Goal: Check status: Check status

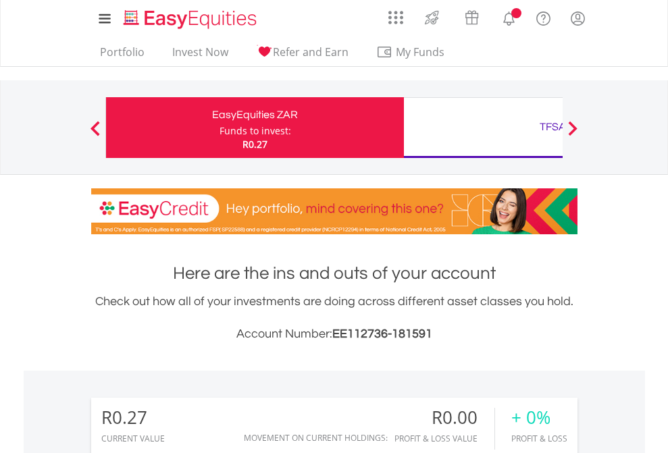
scroll to position [130, 212]
click at [220, 128] on div "Funds to invest:" at bounding box center [256, 131] width 72 height 14
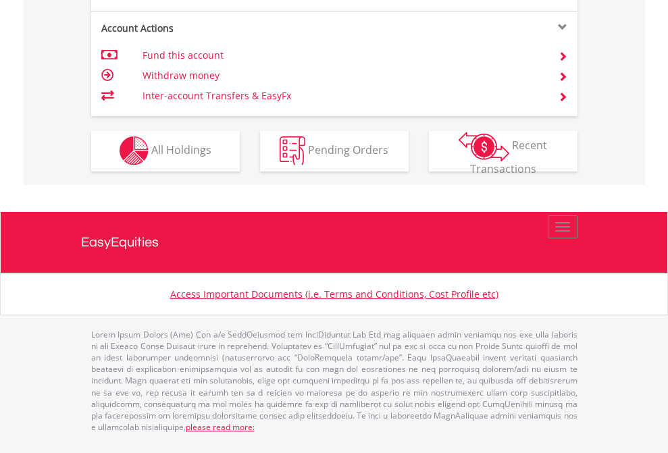
scroll to position [1264, 0]
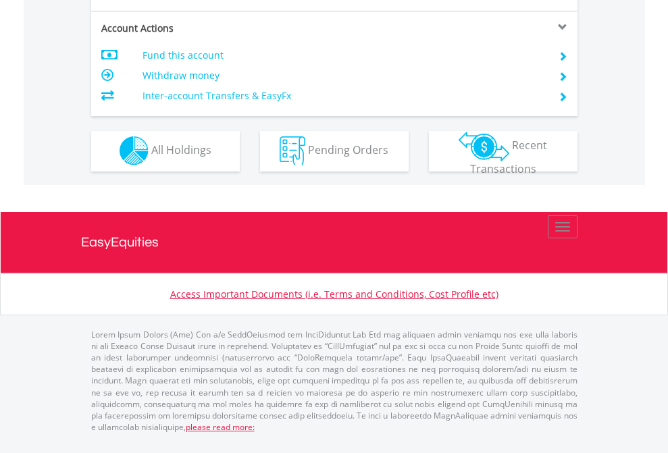
scroll to position [1264, 0]
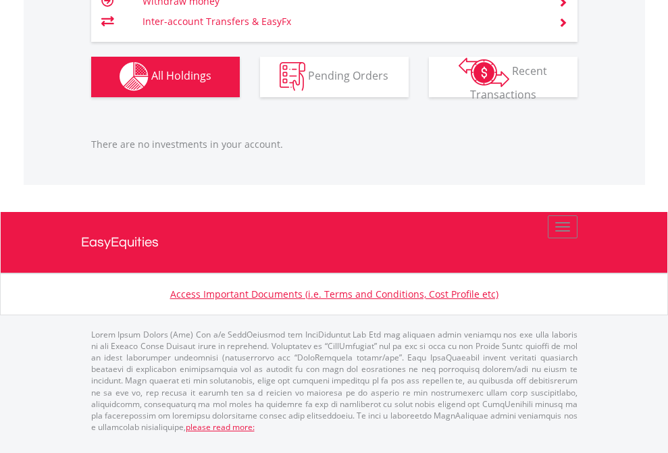
scroll to position [130, 212]
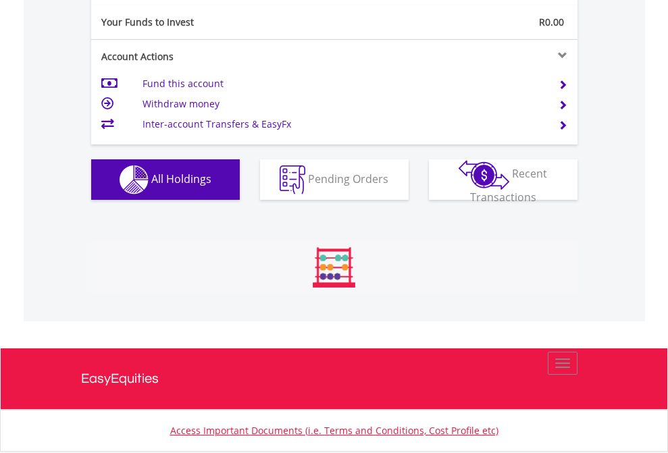
scroll to position [130, 212]
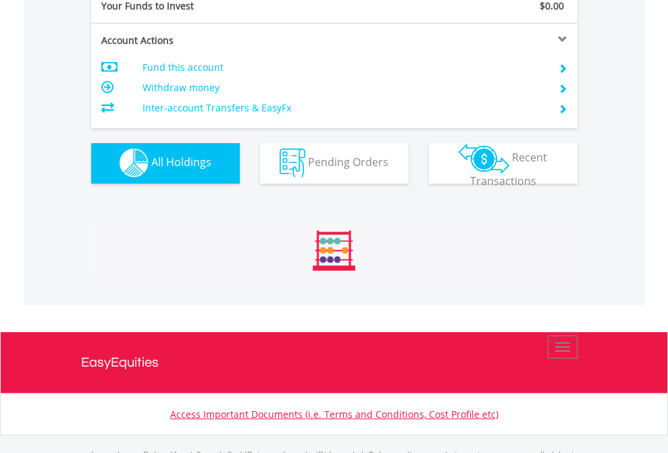
scroll to position [1338, 0]
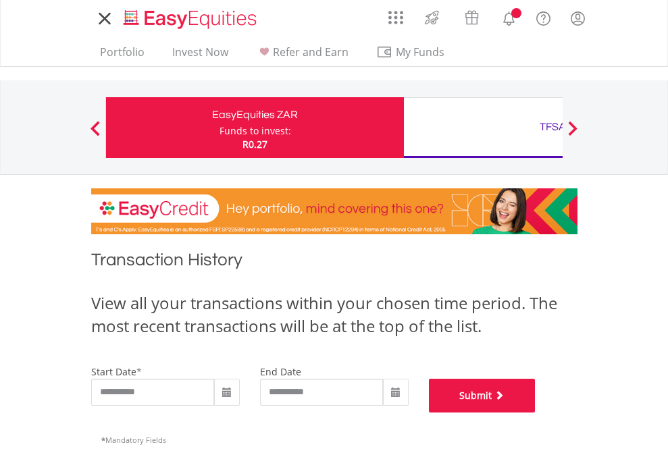
click at [536, 413] on button "Submit" at bounding box center [482, 396] width 107 height 34
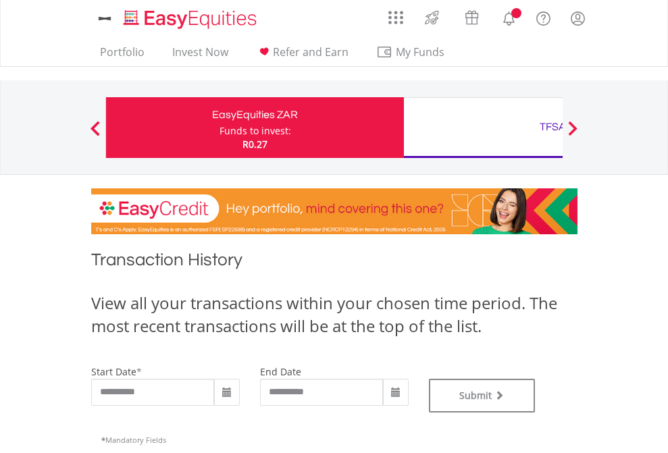
click at [483, 128] on div "TFSA" at bounding box center [553, 127] width 282 height 19
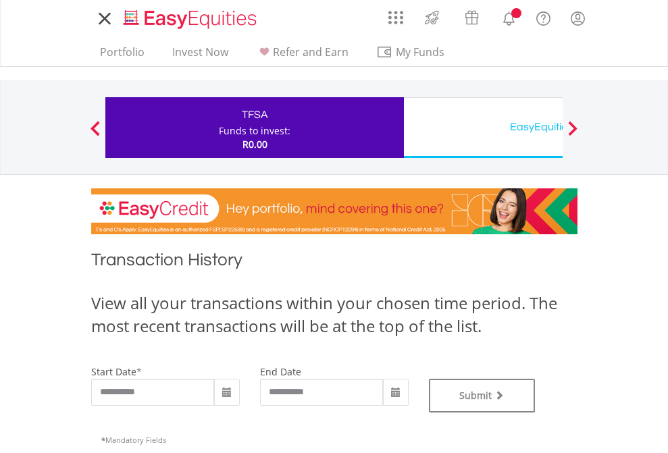
type input "**********"
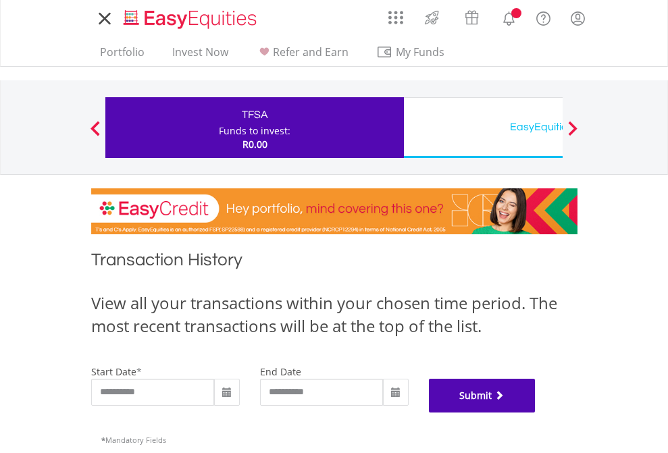
click at [536, 413] on button "Submit" at bounding box center [482, 396] width 107 height 34
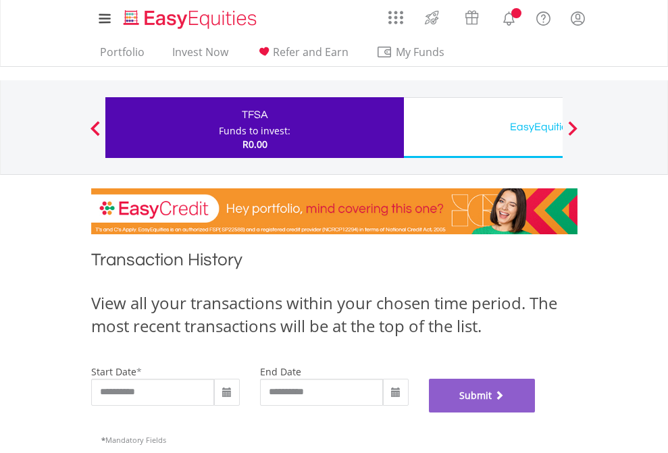
scroll to position [548, 0]
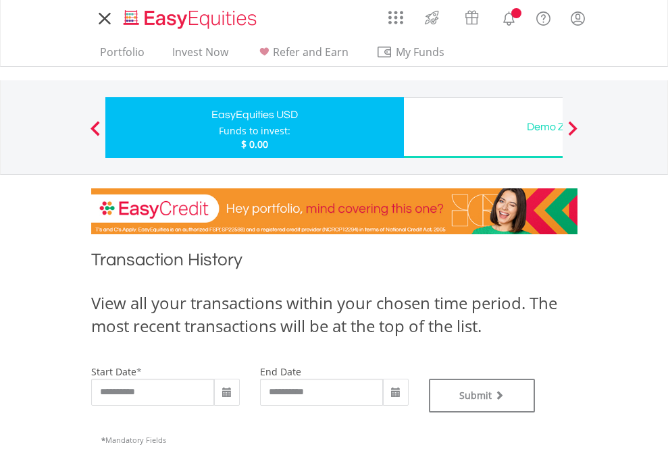
type input "**********"
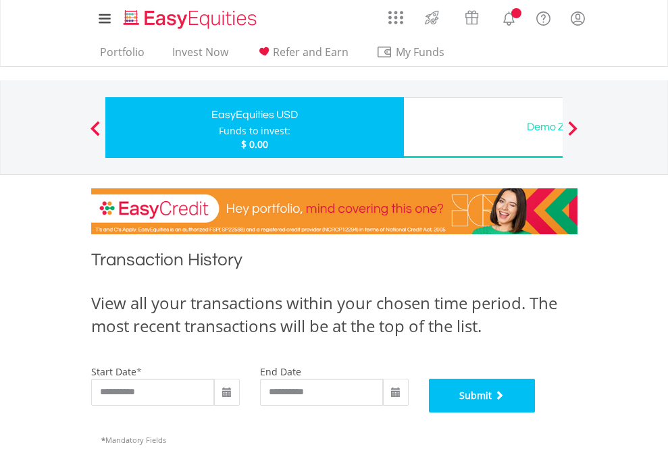
click at [536, 413] on button "Submit" at bounding box center [482, 396] width 107 height 34
